Goal: Information Seeking & Learning: Learn about a topic

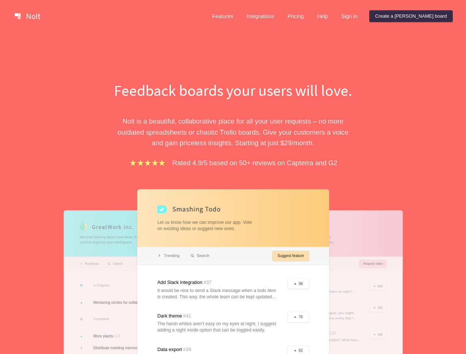
click at [233, 177] on div "Feedback boards your users will love. [PERSON_NAME] is a beautiful, collaborati…" at bounding box center [233, 265] width 255 height 371
click at [27, 16] on link at bounding box center [27, 16] width 31 height 12
click at [239, 16] on link "Features" at bounding box center [222, 16] width 33 height 12
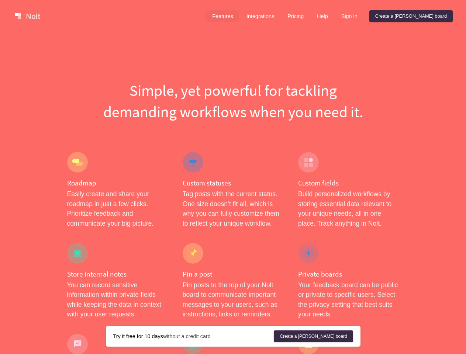
click at [280, 16] on link "Integrations" at bounding box center [260, 16] width 39 height 12
